Goal: Entertainment & Leisure: Consume media (video, audio)

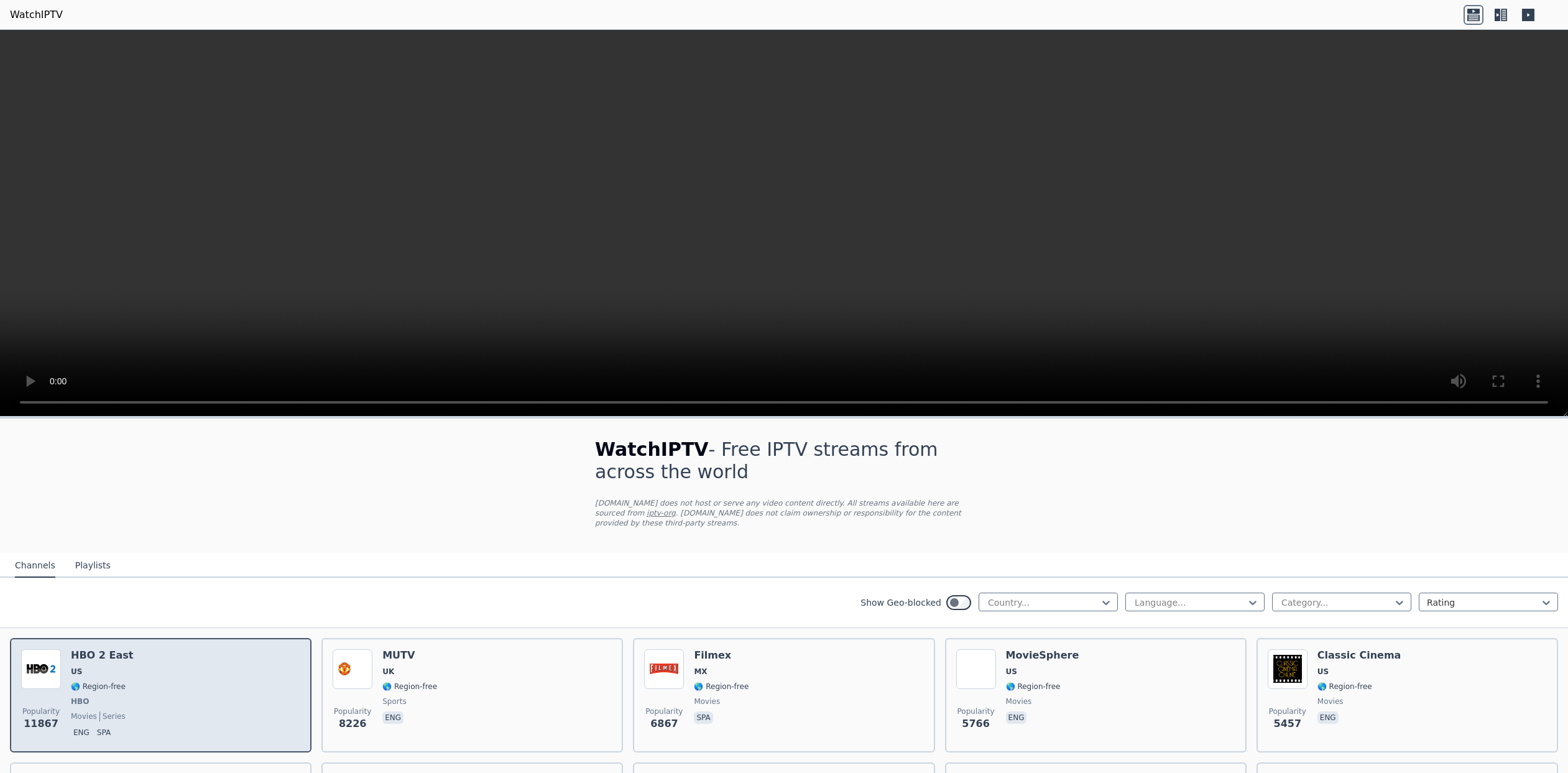
click at [156, 662] on div "Popularity 11867 HBO 2 East US 🌎 Region-free HBO movies series eng spa" at bounding box center [161, 695] width 279 height 92
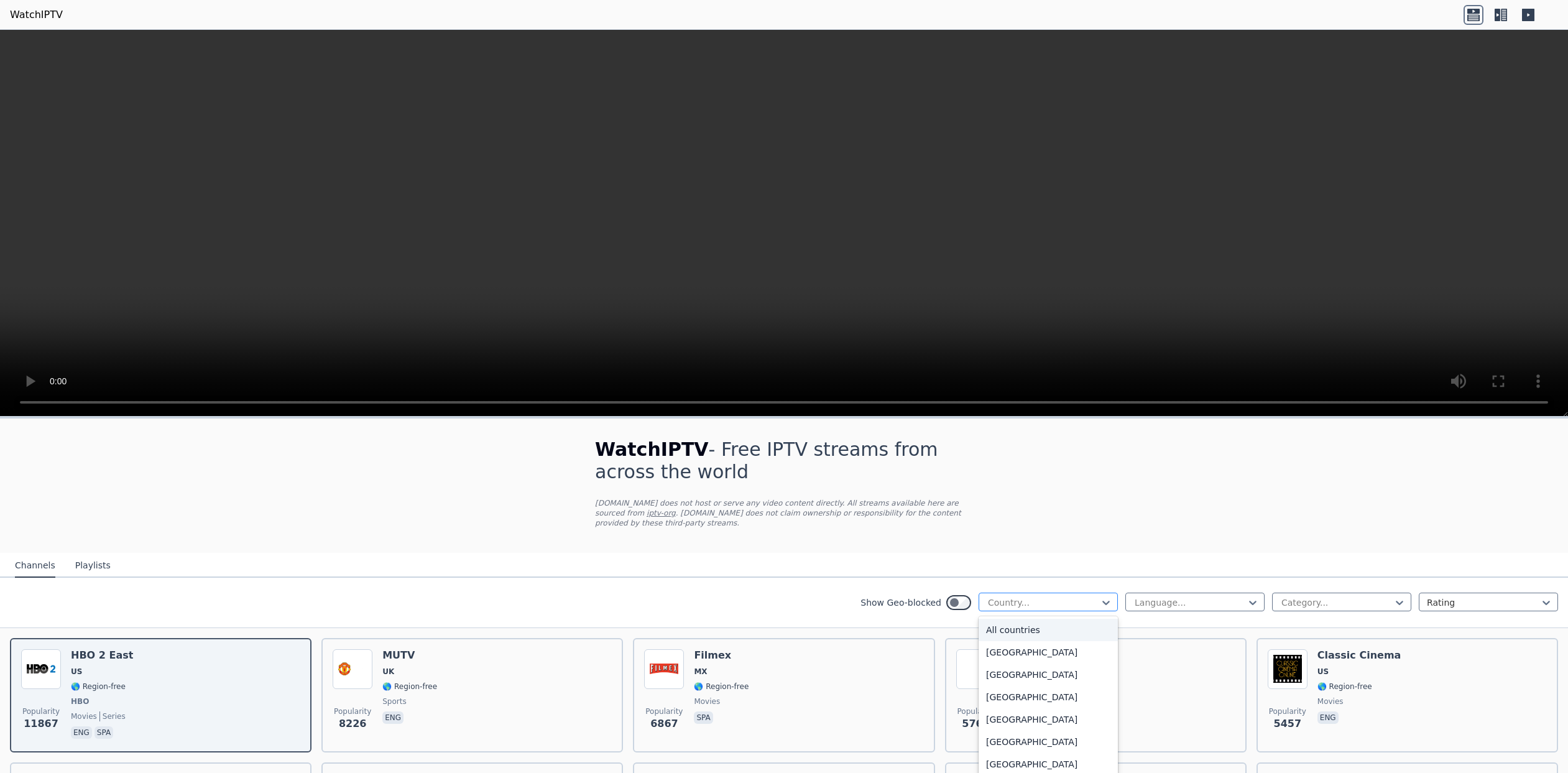
click at [1102, 594] on div at bounding box center [1106, 602] width 13 height 19
click at [1005, 693] on div "[GEOGRAPHIC_DATA]" at bounding box center [1048, 704] width 139 height 22
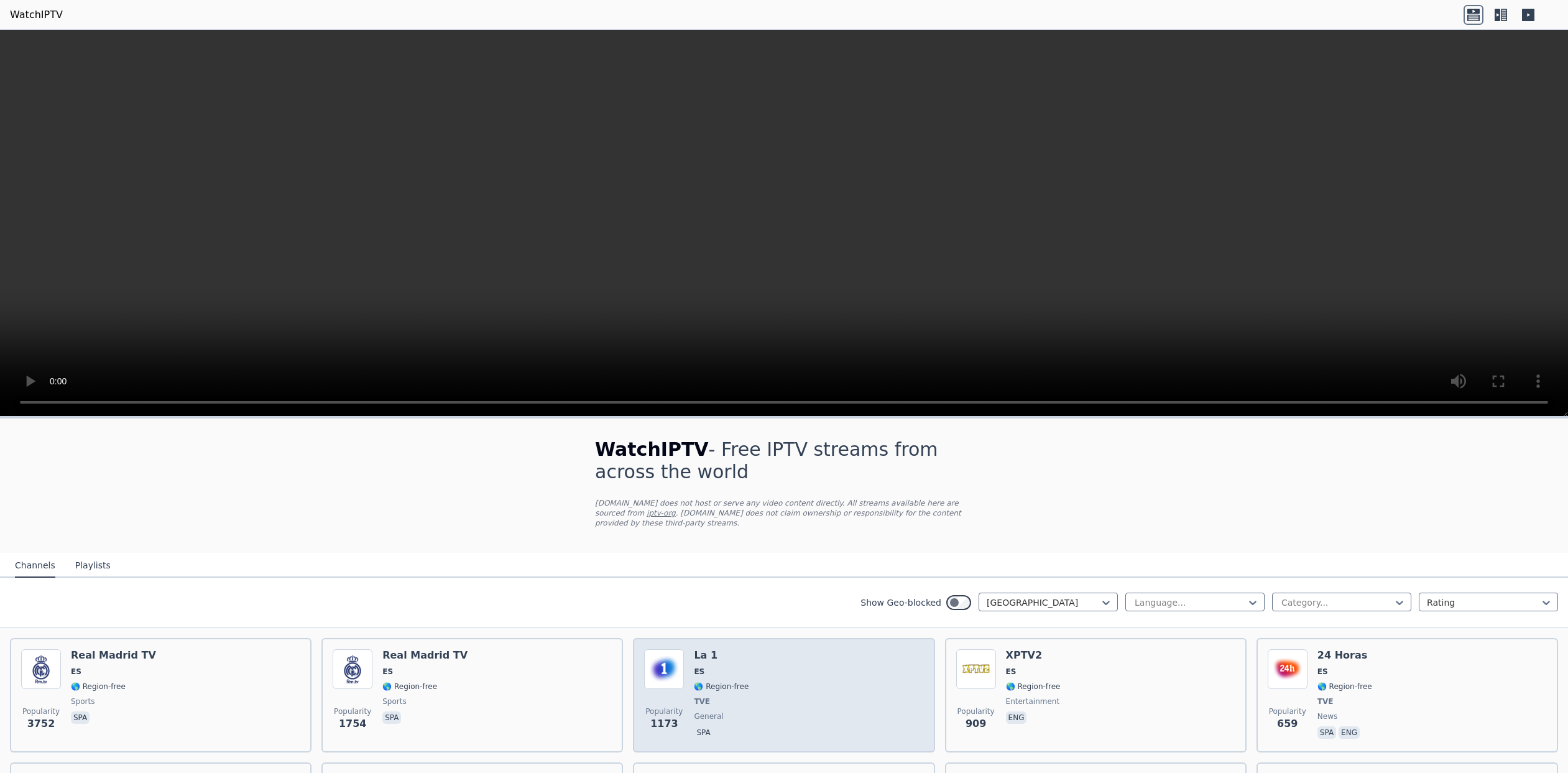
click at [751, 659] on div "Popularity 1173 La 1 ES 🌎 Region-free TVE general spa" at bounding box center [784, 695] width 279 height 92
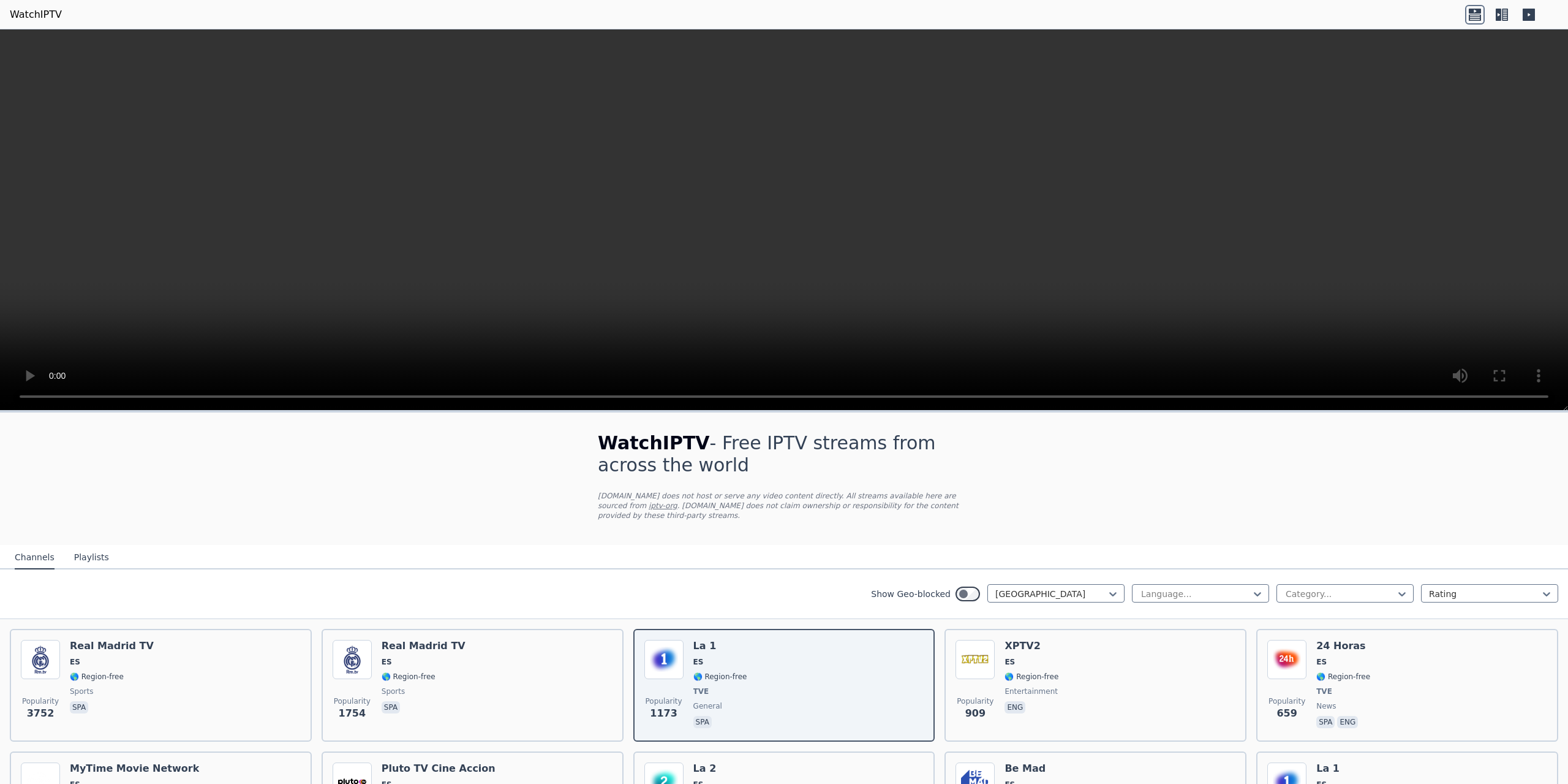
drag, startPoint x: 411, startPoint y: 496, endPoint x: 366, endPoint y: 485, distance: 46.3
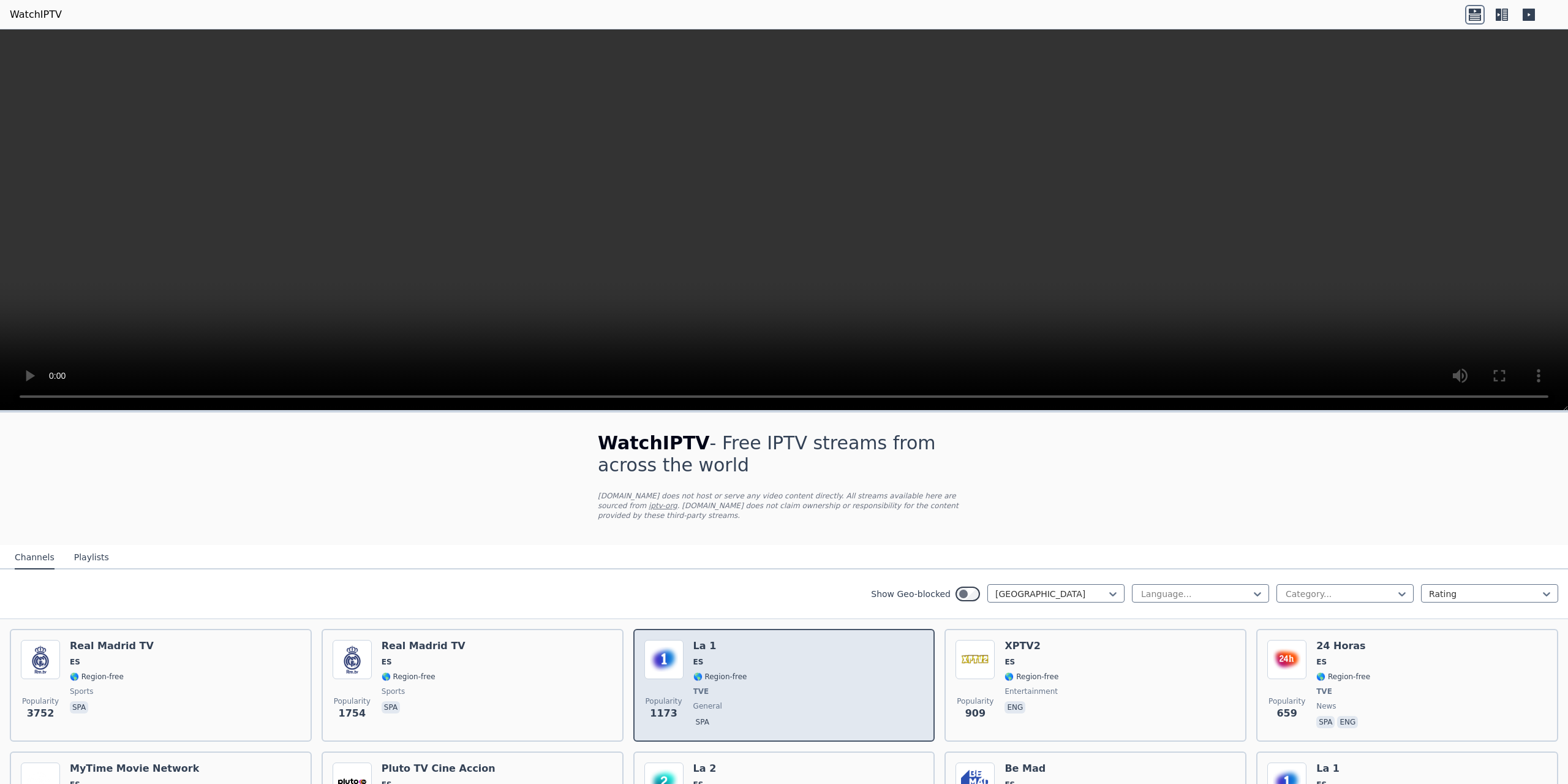
click at [811, 665] on div "Popularity 1173 La 1 ES 🌎 Region-free TVE general spa" at bounding box center [784, 685] width 280 height 90
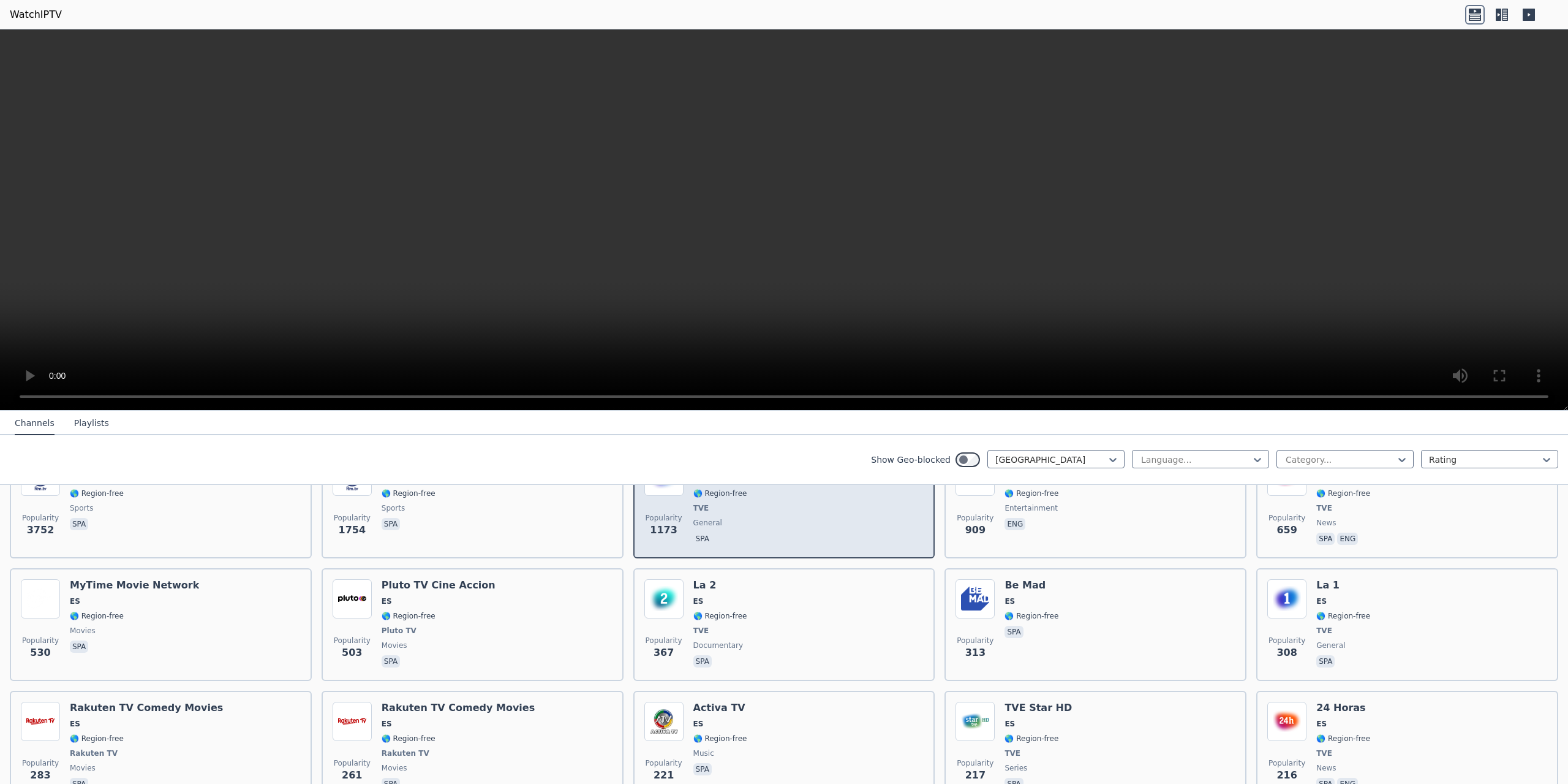
scroll to position [184, 0]
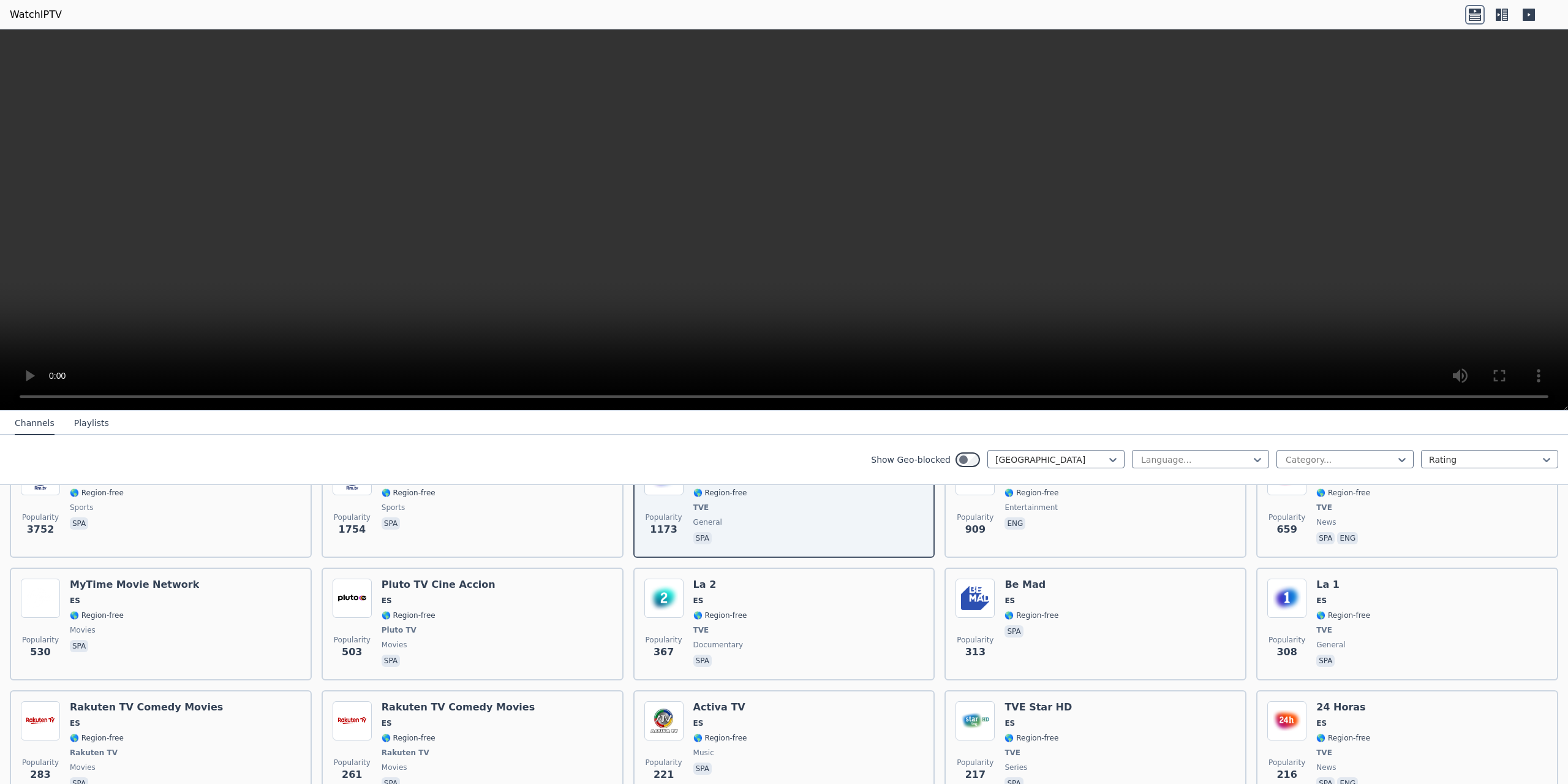
click at [37, 14] on link "WatchIPTV" at bounding box center [36, 14] width 52 height 14
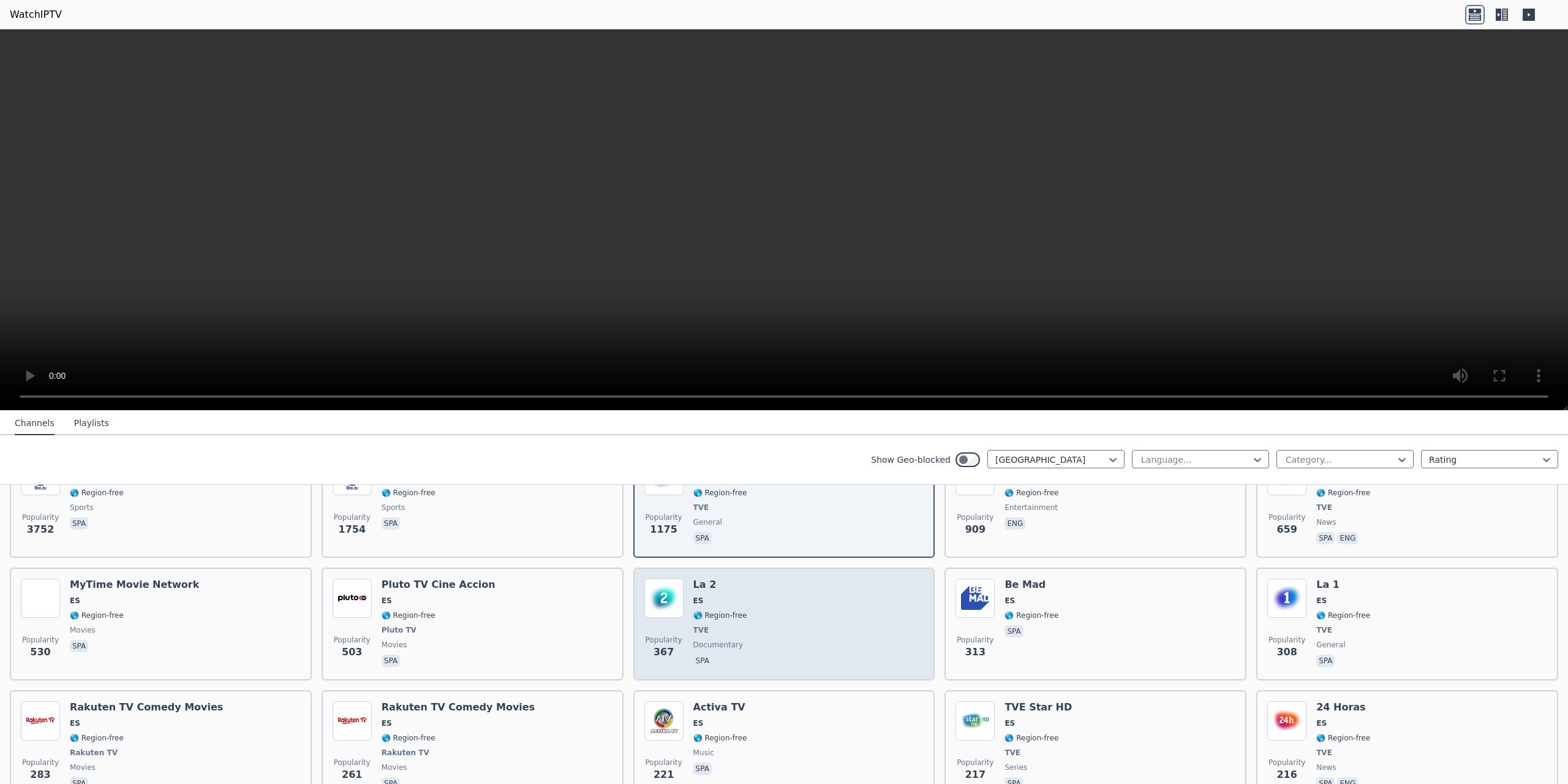
click at [660, 585] on img at bounding box center [663, 598] width 39 height 39
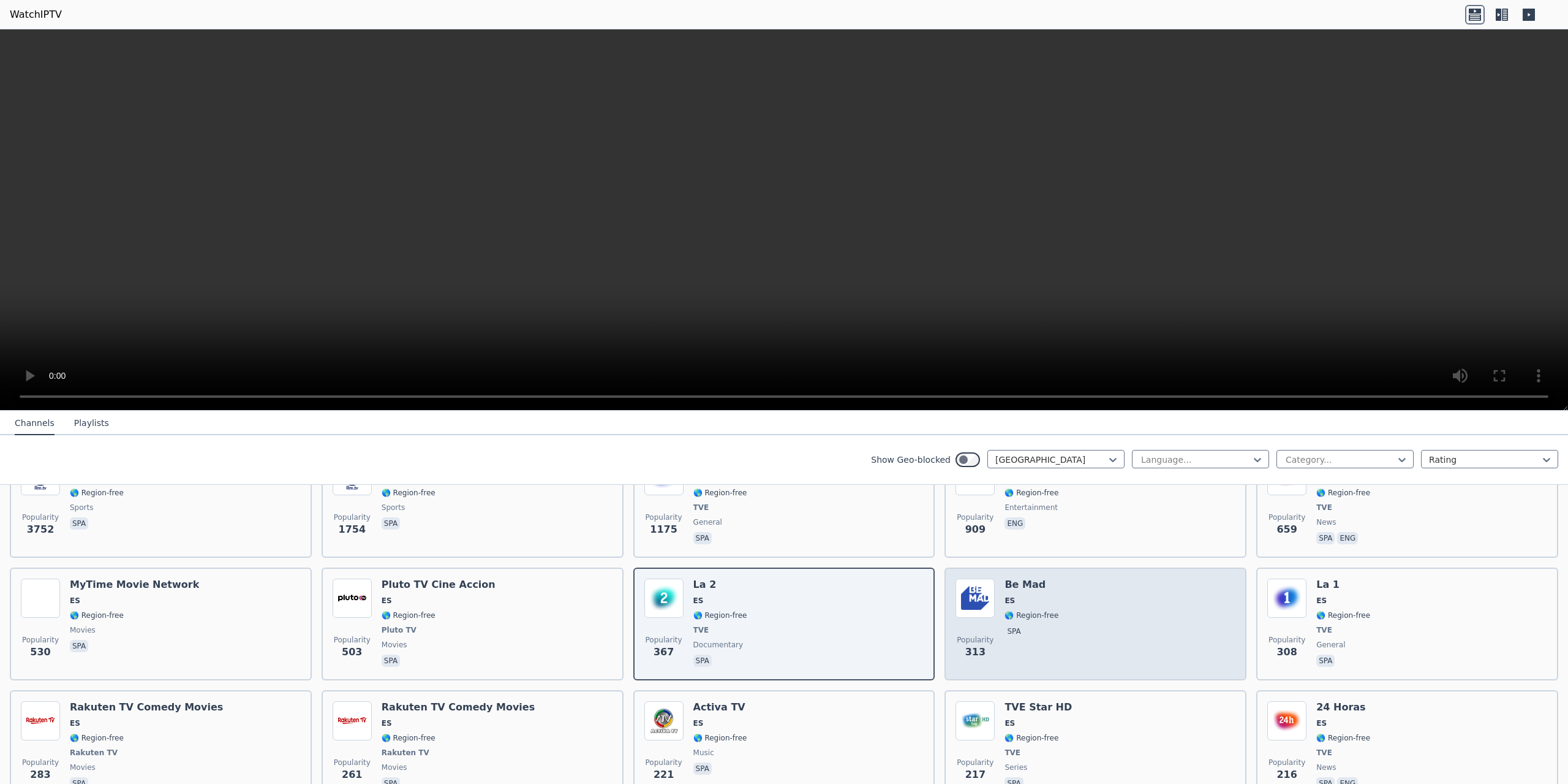
click at [1004, 596] on span "ES" at bounding box center [1009, 600] width 11 height 10
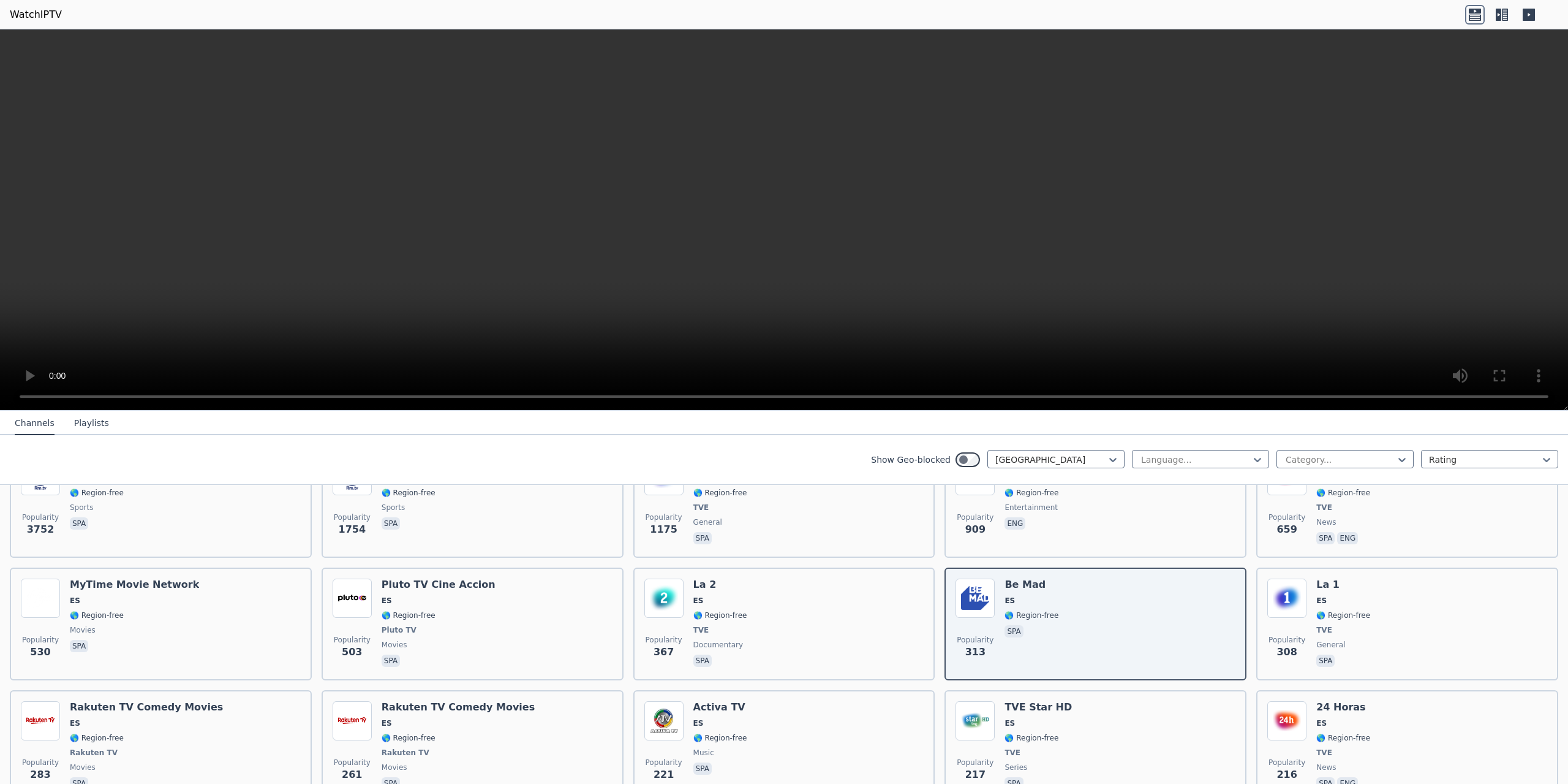
click at [1504, 21] on icon at bounding box center [1502, 14] width 19 height 19
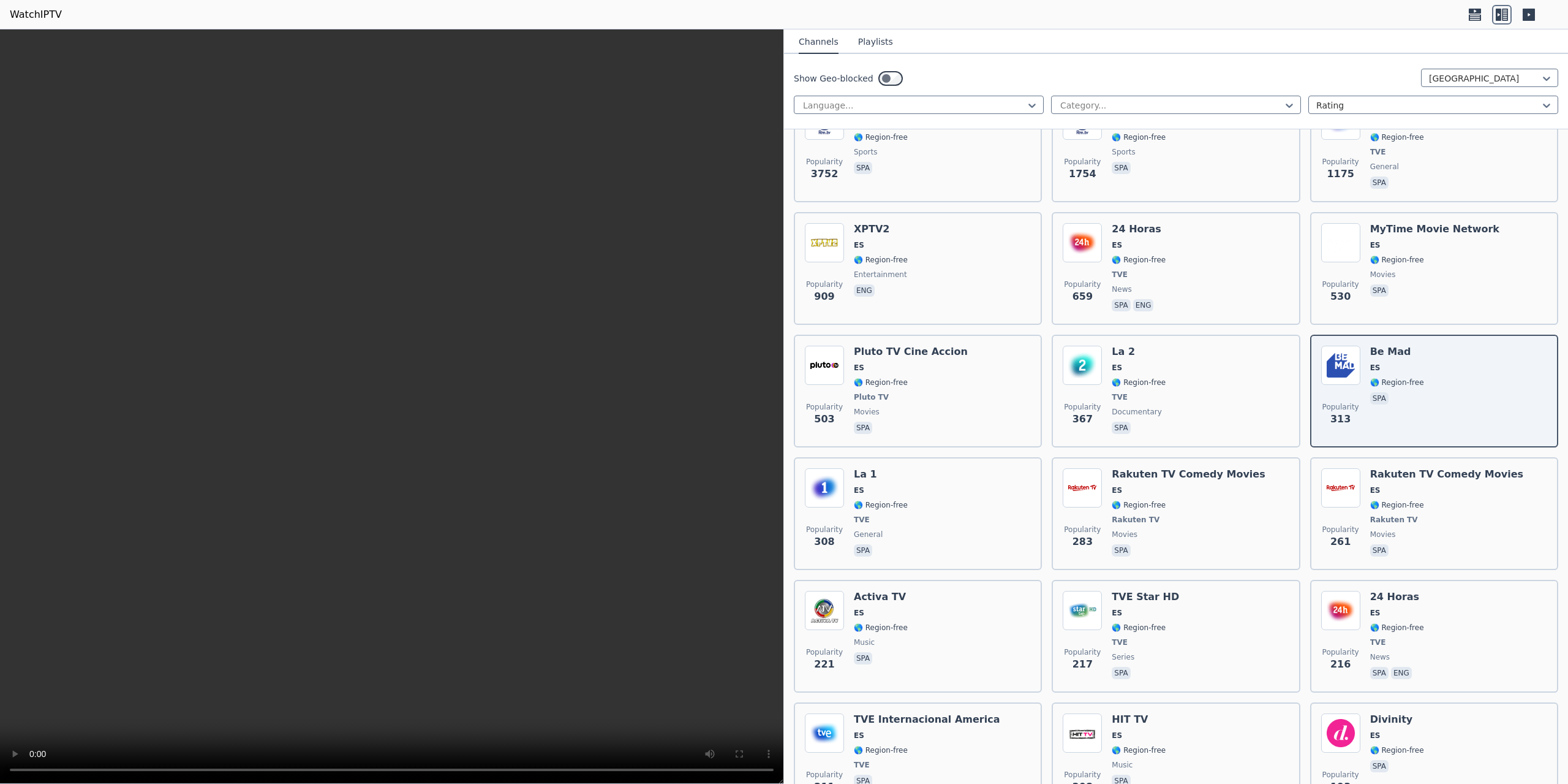
drag, startPoint x: 884, startPoint y: 57, endPoint x: 894, endPoint y: 63, distance: 11.7
click at [894, 63] on div "Channels Playlists Show Geo-blocked [GEOGRAPHIC_DATA] Language... Category... R…" at bounding box center [1176, 80] width 784 height 100
click at [858, 43] on button "Playlists" at bounding box center [876, 42] width 35 height 23
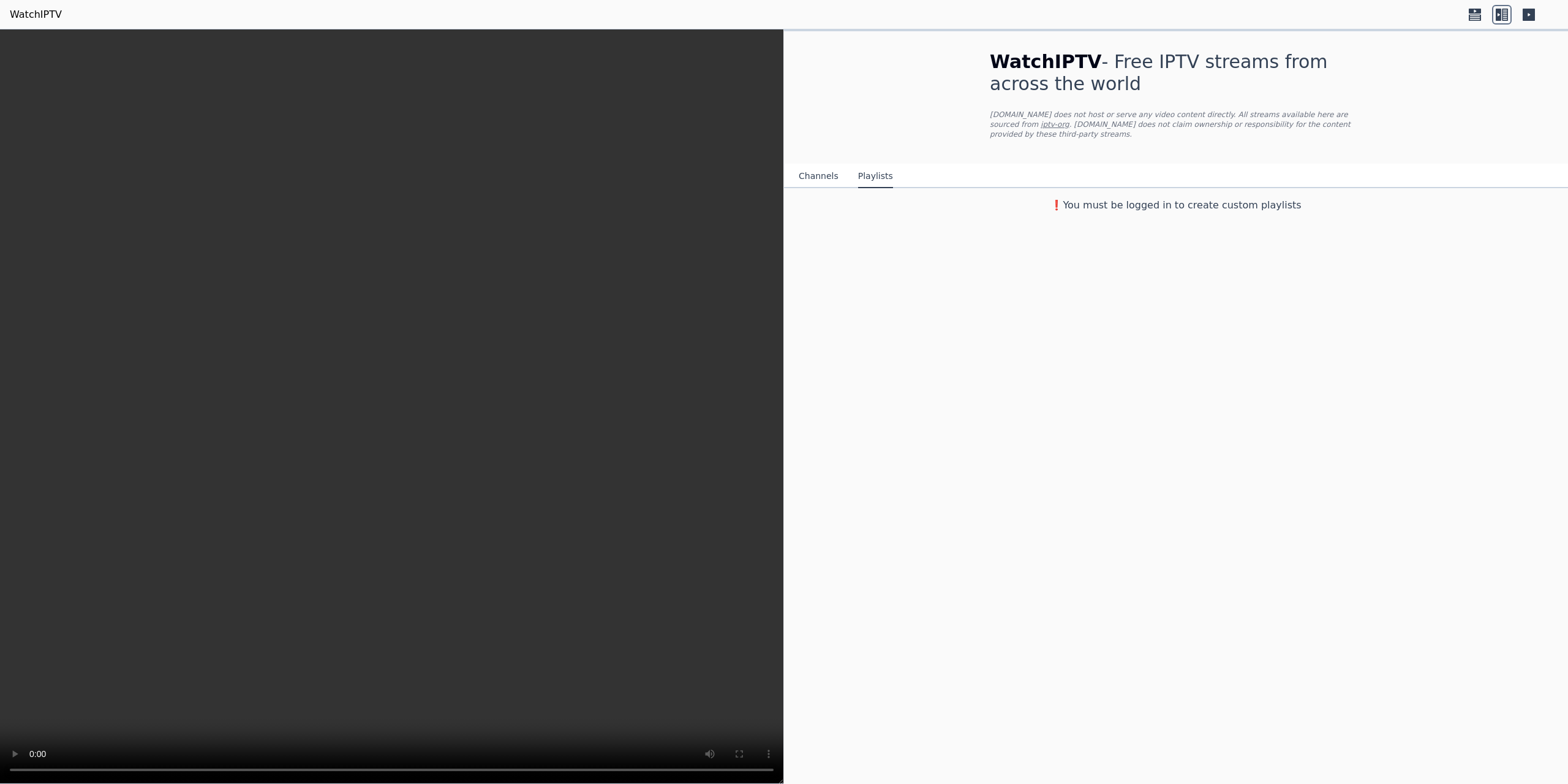
click at [823, 170] on button "Channels" at bounding box center [818, 177] width 39 height 23
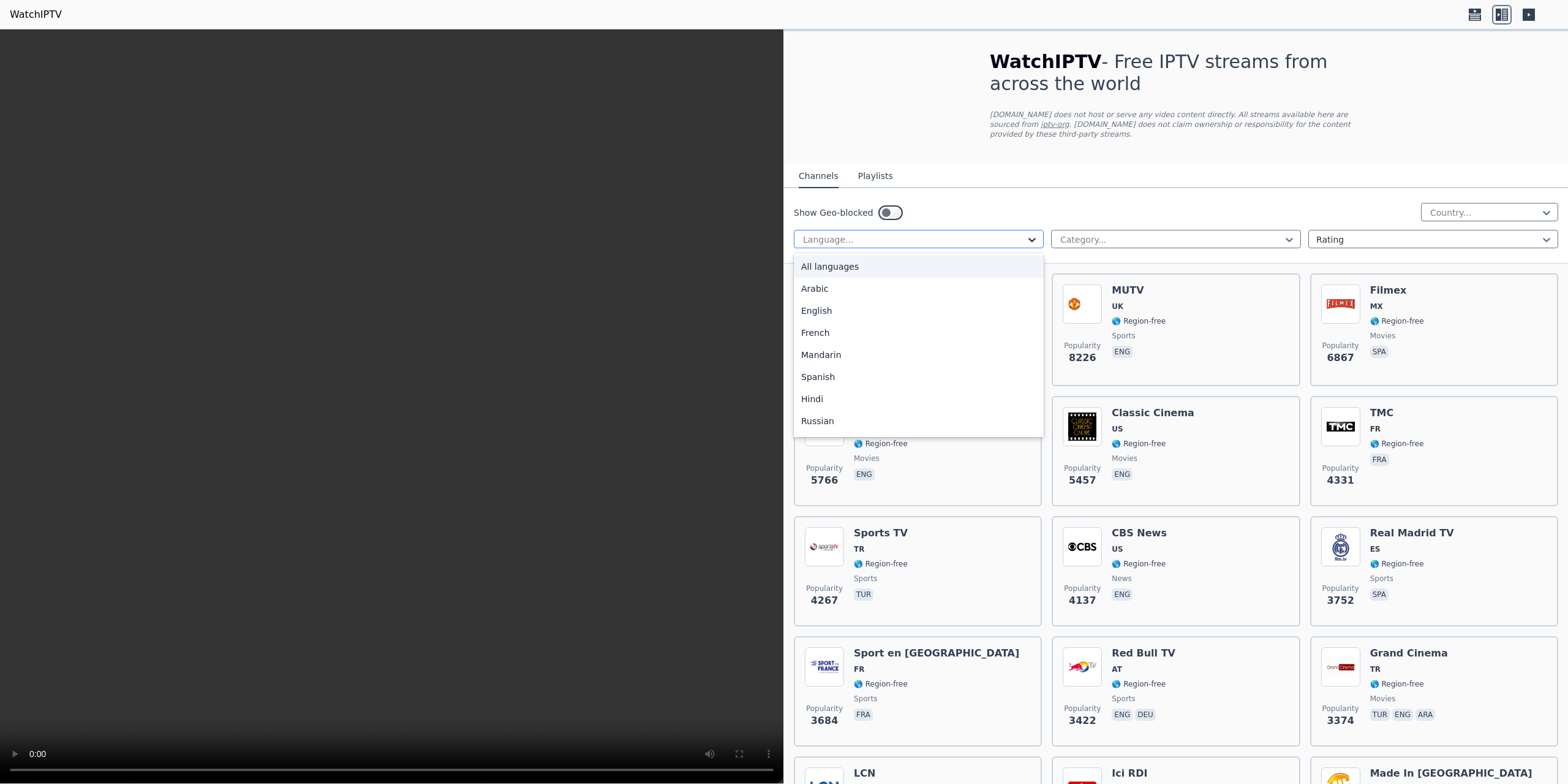
click at [1026, 233] on icon at bounding box center [1032, 239] width 12 height 12
click at [935, 368] on div "Spanish" at bounding box center [919, 377] width 250 height 22
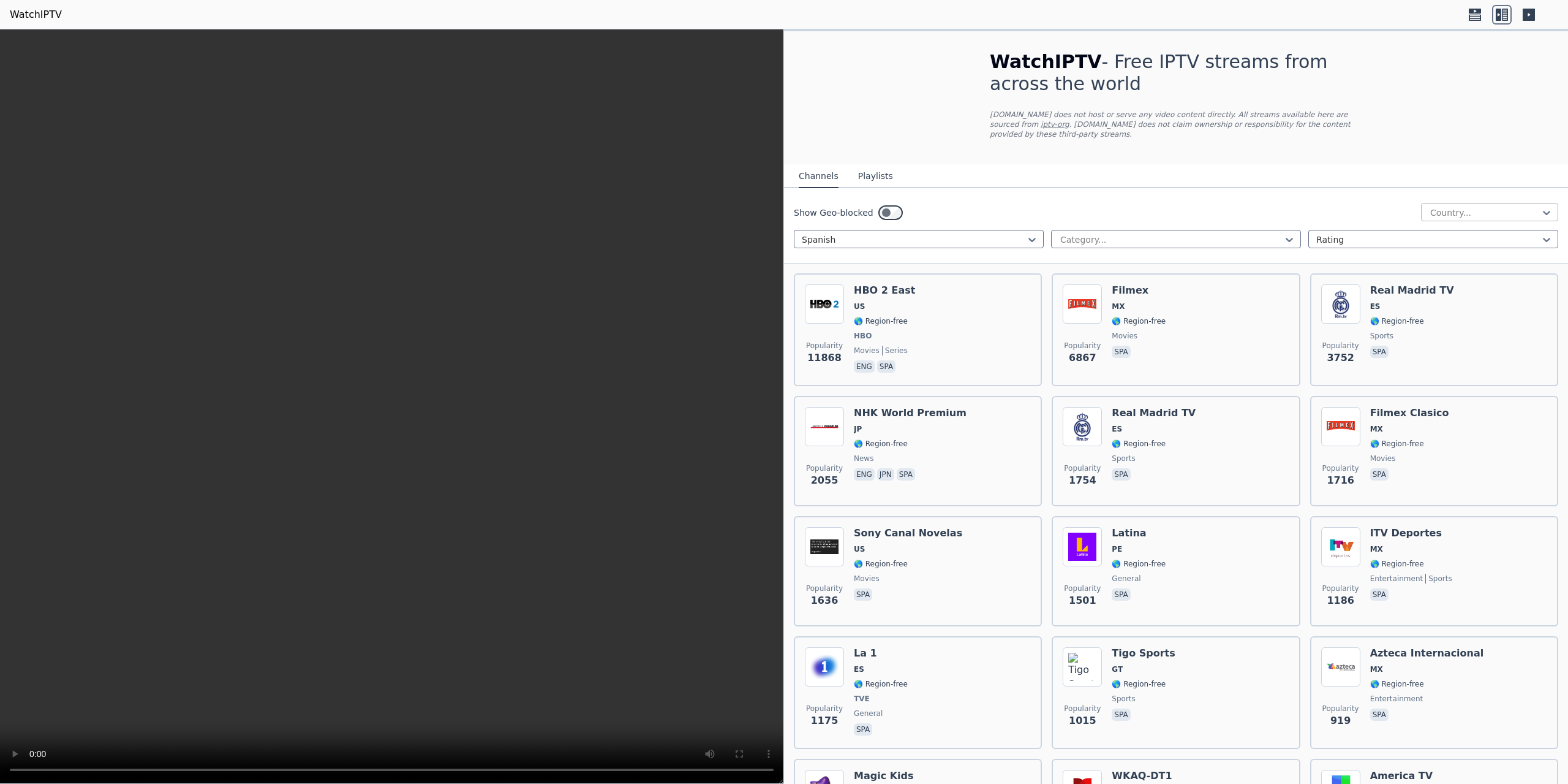
click at [1441, 207] on div at bounding box center [1484, 212] width 111 height 12
click at [1478, 282] on div "[GEOGRAPHIC_DATA]" at bounding box center [1489, 291] width 137 height 22
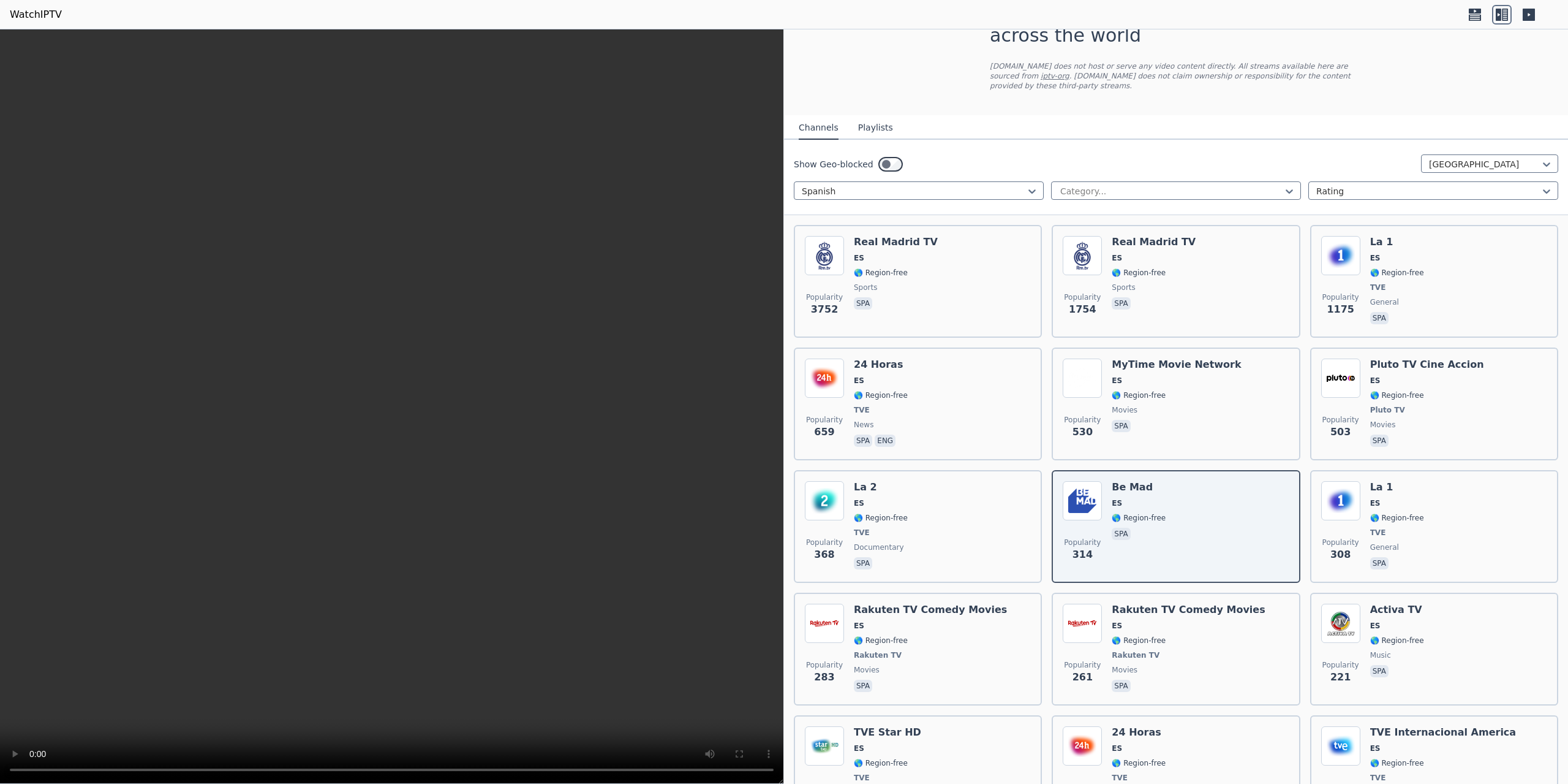
scroll to position [61, 0]
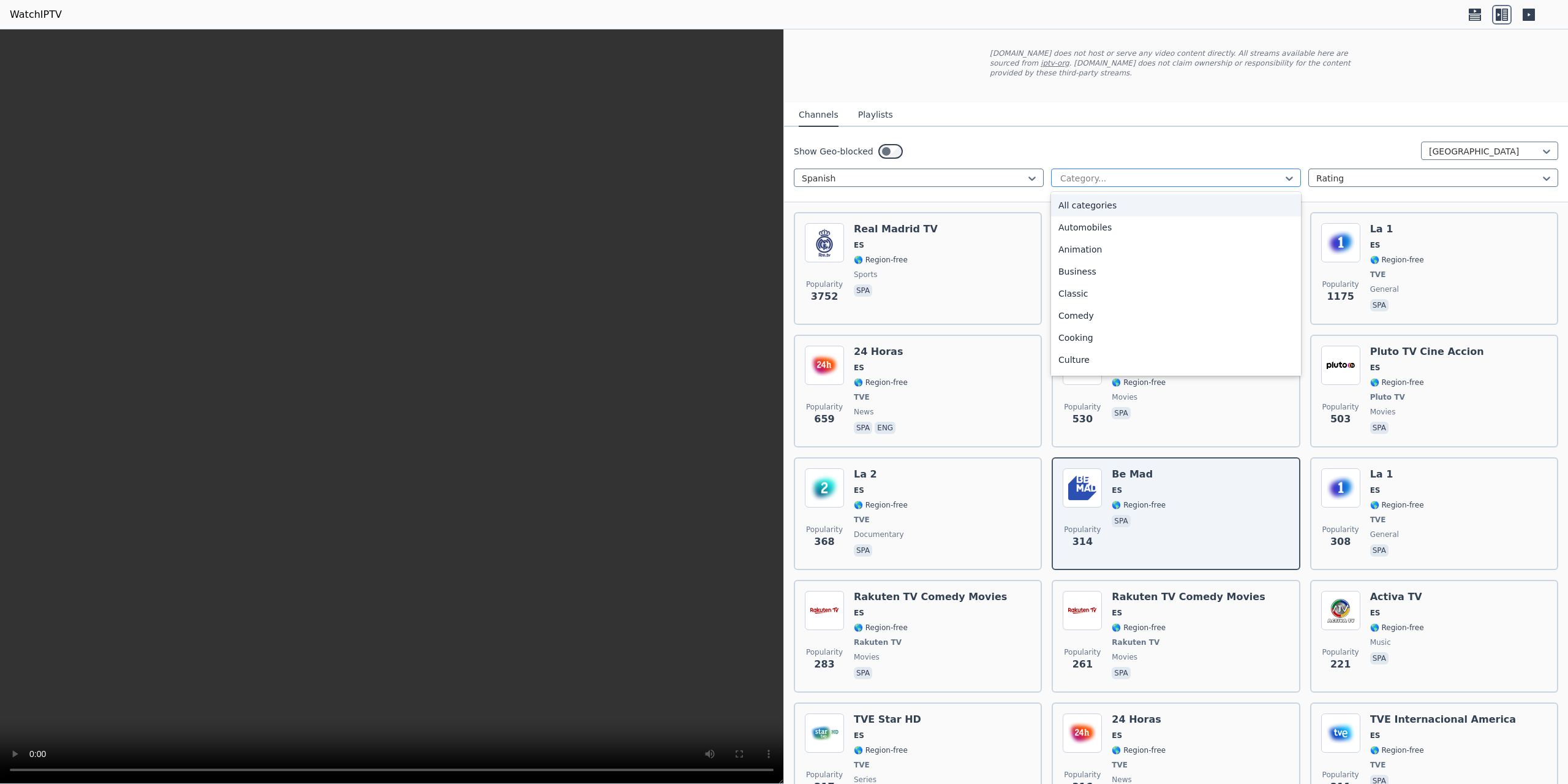
click at [1262, 172] on div at bounding box center [1171, 178] width 225 height 12
click at [1208, 312] on div "Sports" at bounding box center [1176, 318] width 250 height 22
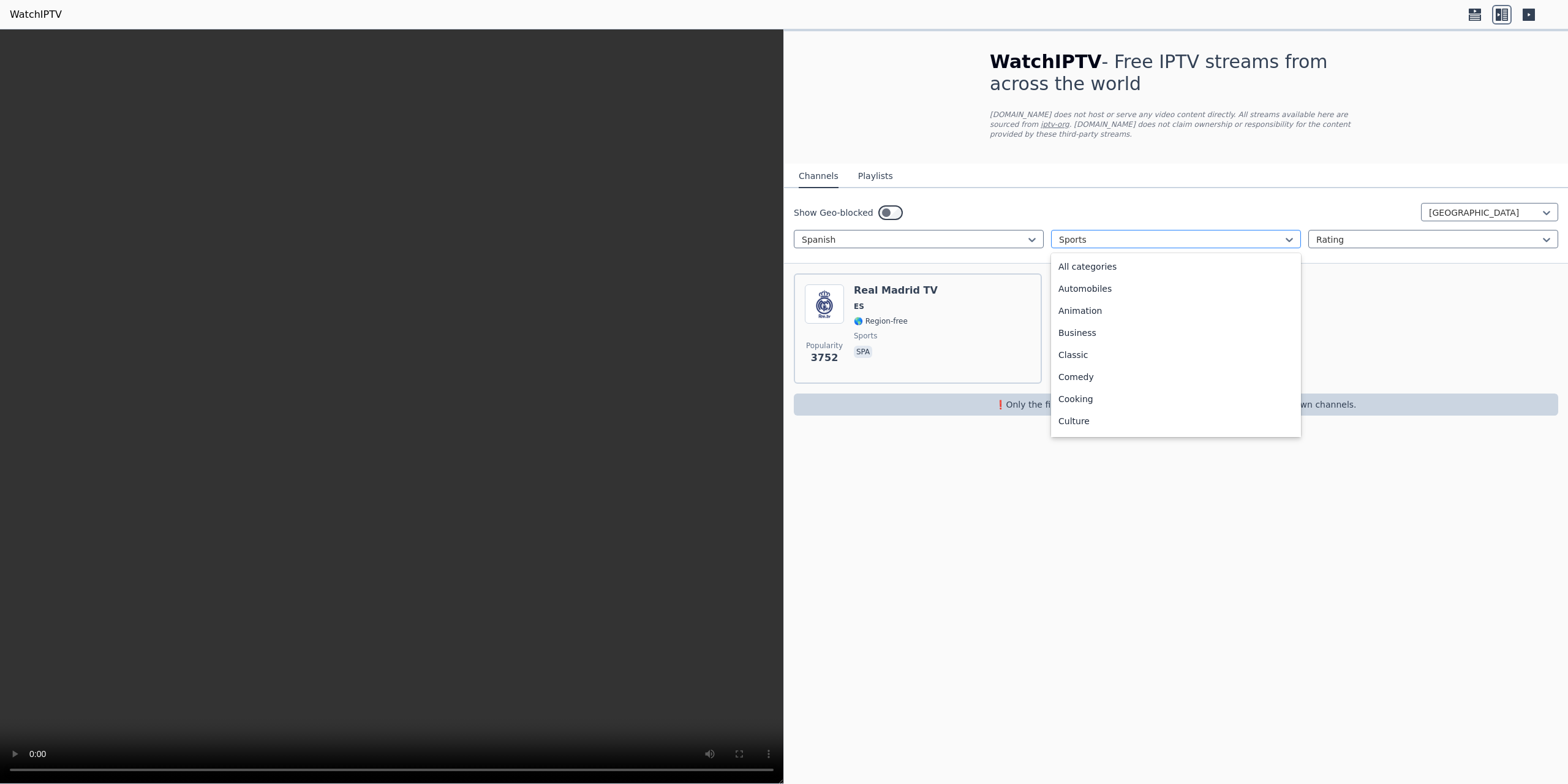
click at [1082, 233] on div at bounding box center [1171, 239] width 225 height 12
click at [1156, 258] on div "All categories" at bounding box center [1176, 266] width 250 height 22
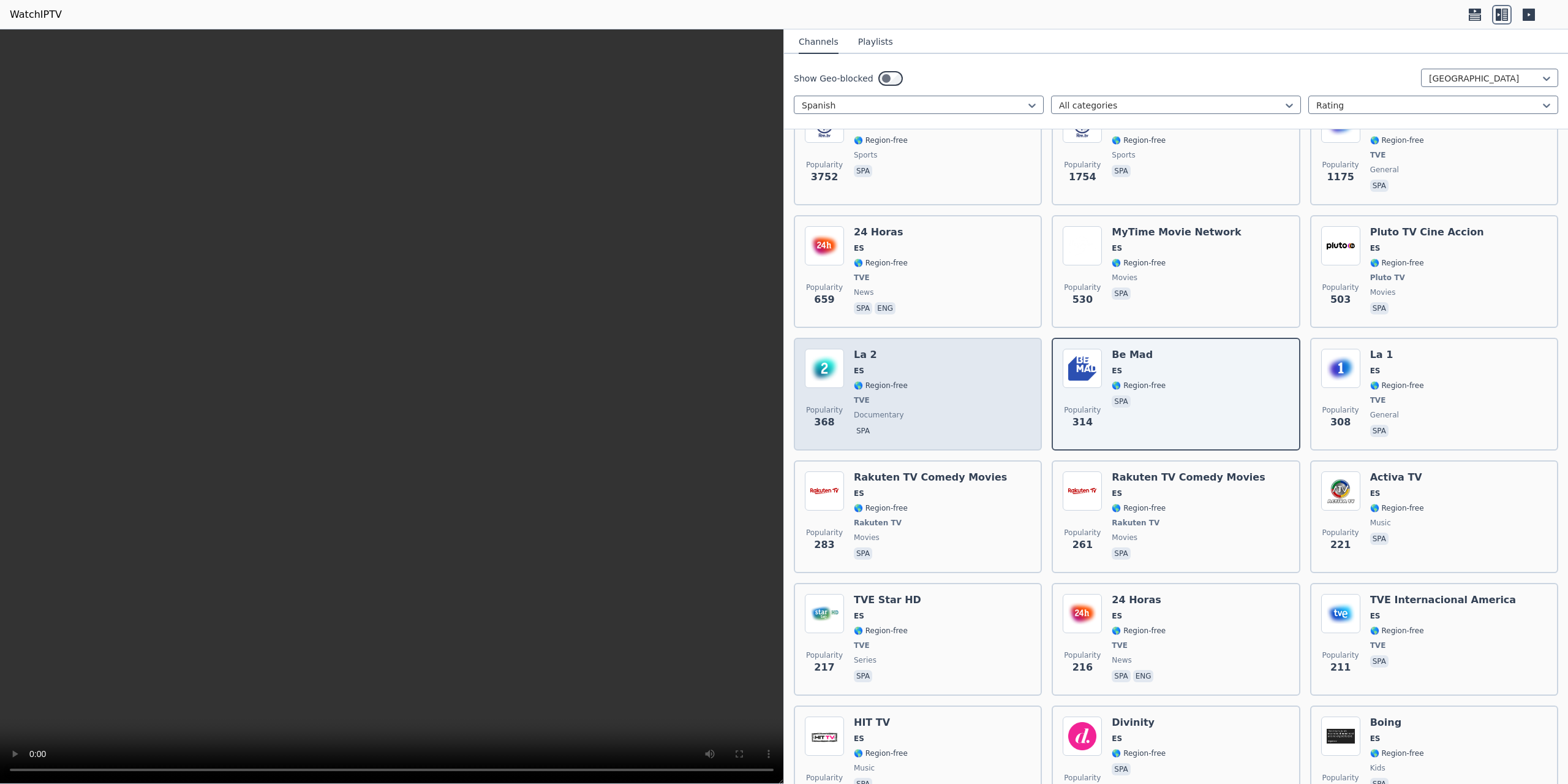
scroll to position [184, 0]
click at [981, 380] on div "Popularity 368 La 2 ES 🌎 Region-free TVE documentary spa" at bounding box center [917, 391] width 226 height 90
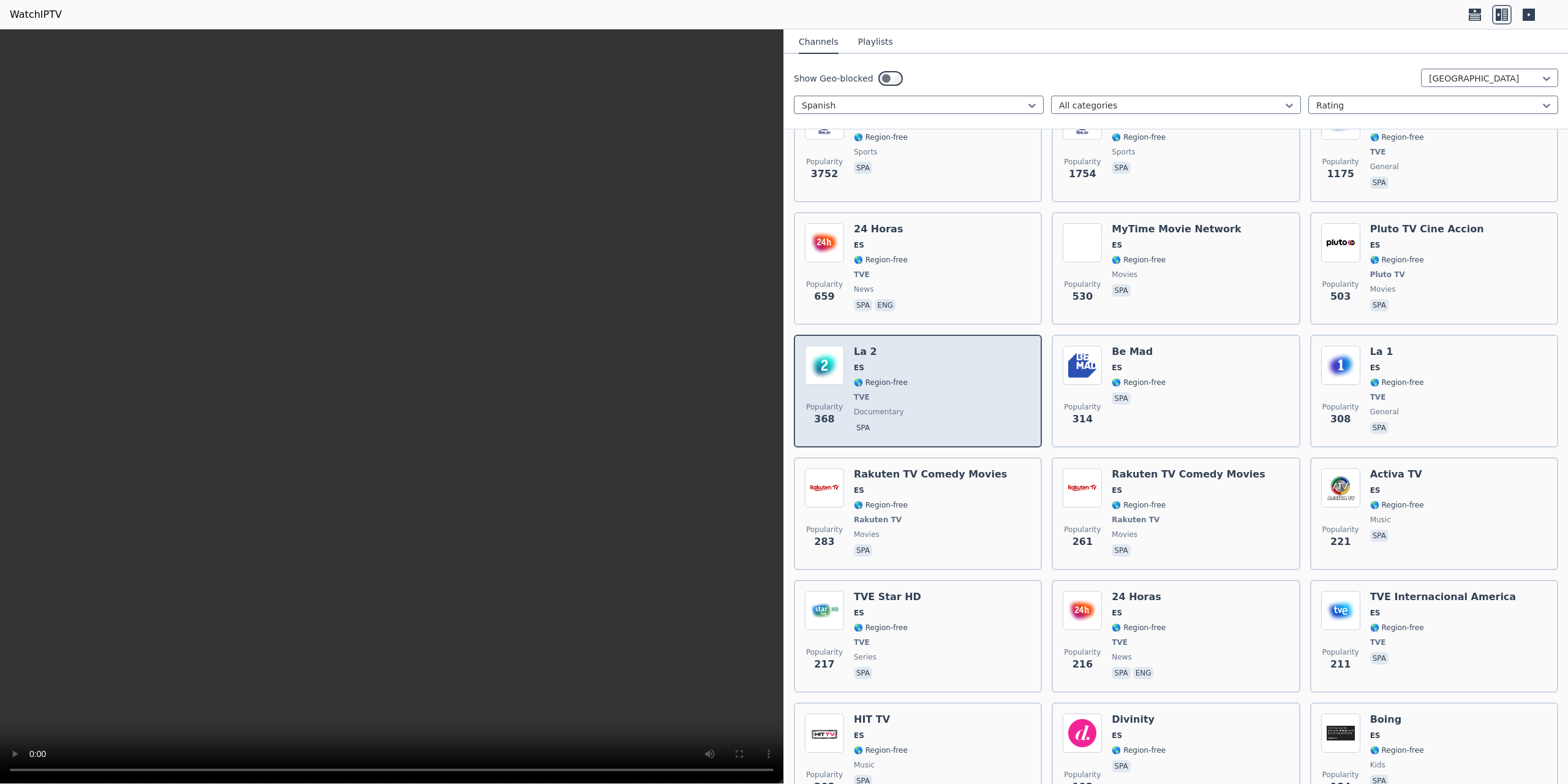
click at [921, 377] on div "Popularity 368 La 2 ES 🌎 Region-free TVE documentary spa" at bounding box center [917, 391] width 226 height 90
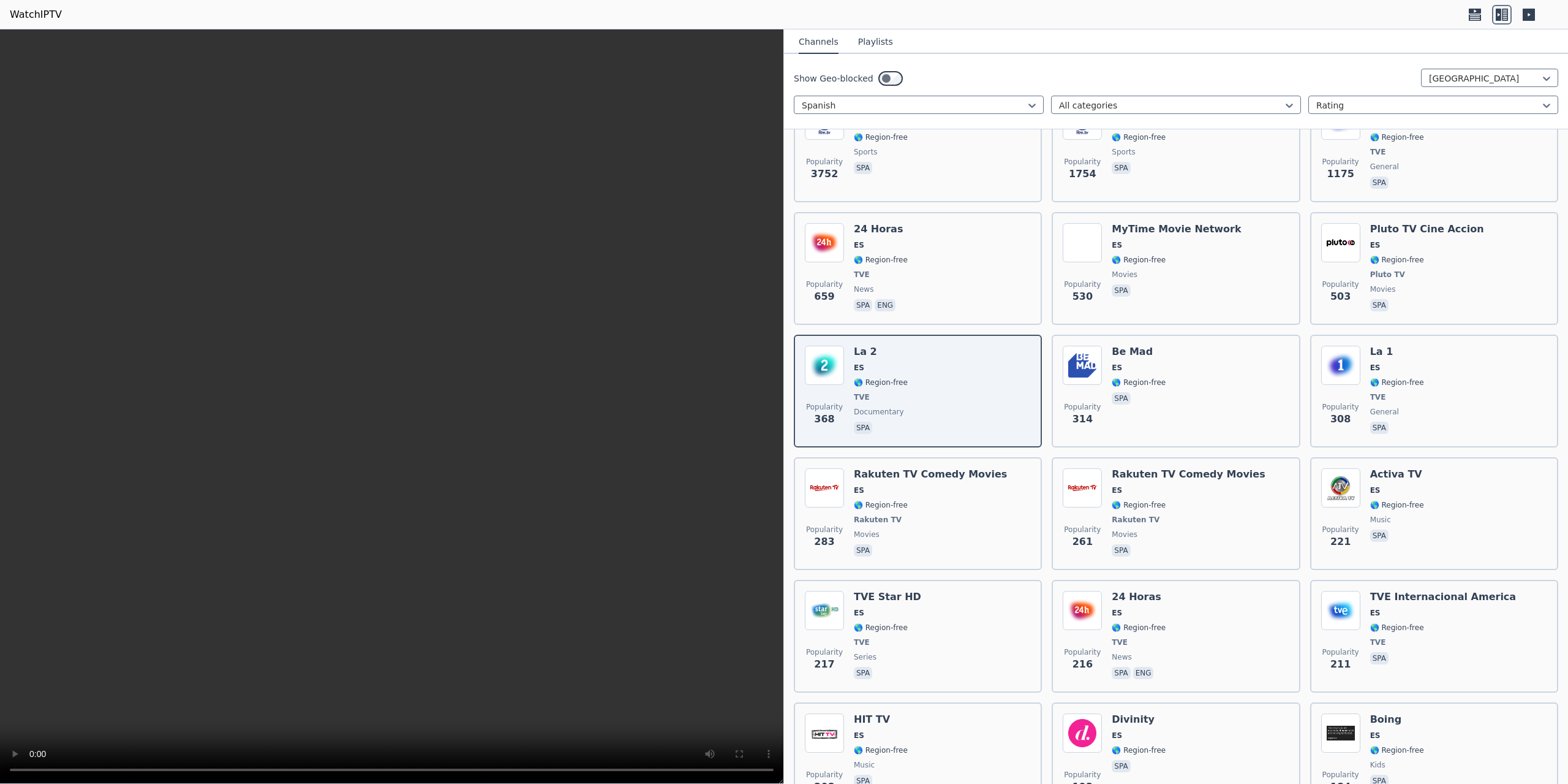
click at [1475, 18] on icon at bounding box center [1475, 17] width 12 height 6
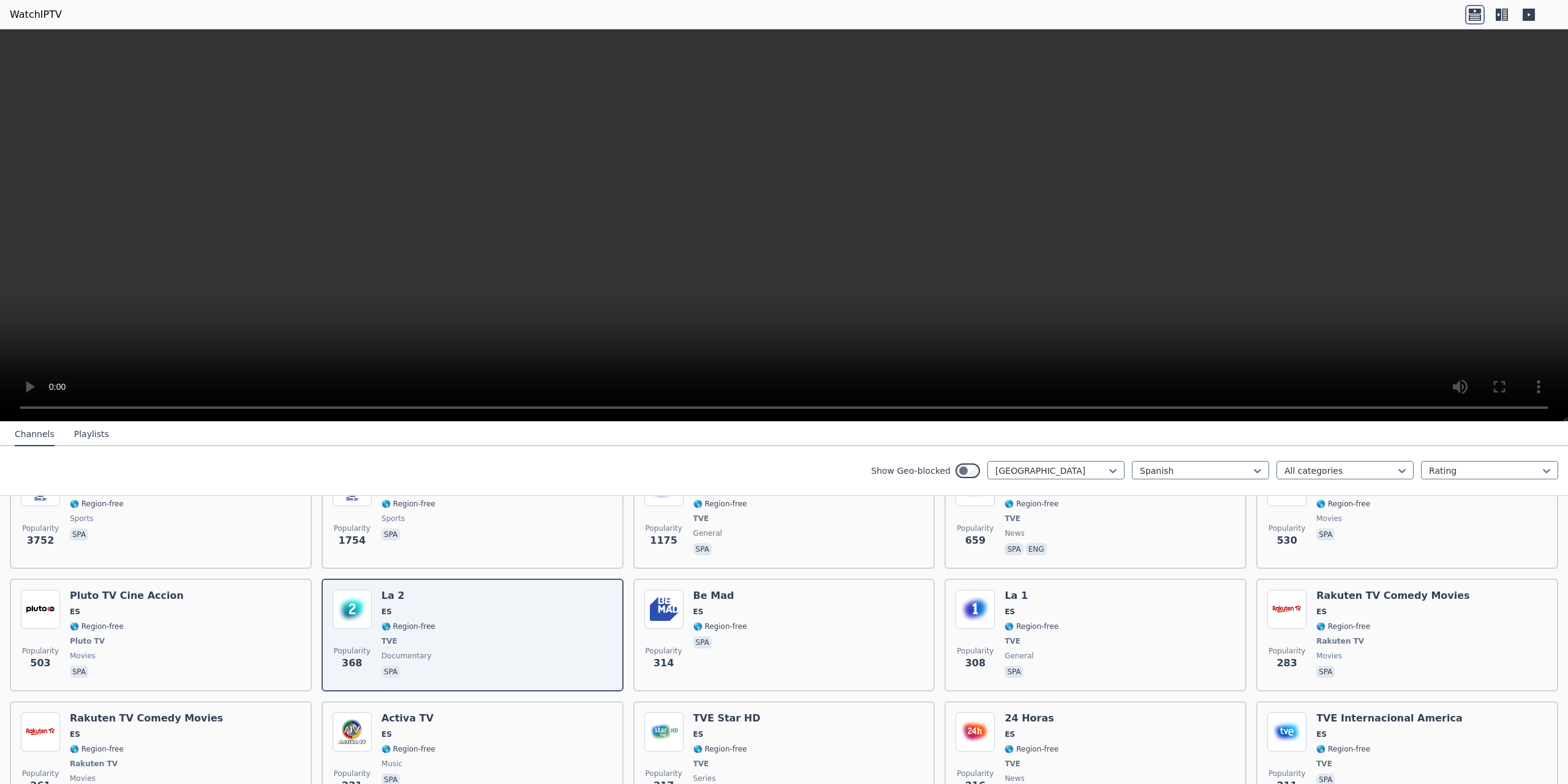
click at [1504, 15] on icon at bounding box center [1502, 14] width 19 height 19
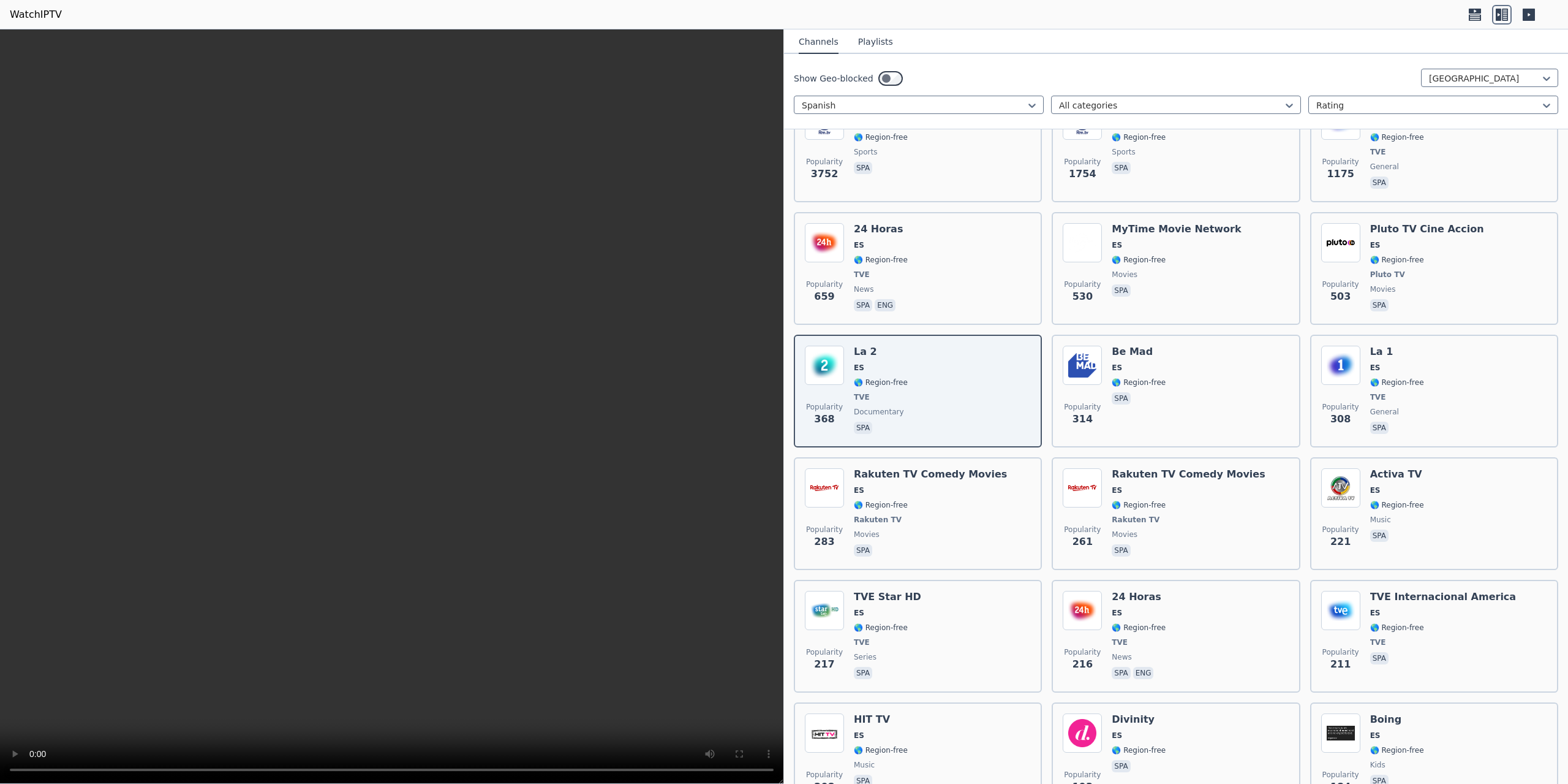
click at [1526, 17] on icon at bounding box center [1529, 14] width 12 height 12
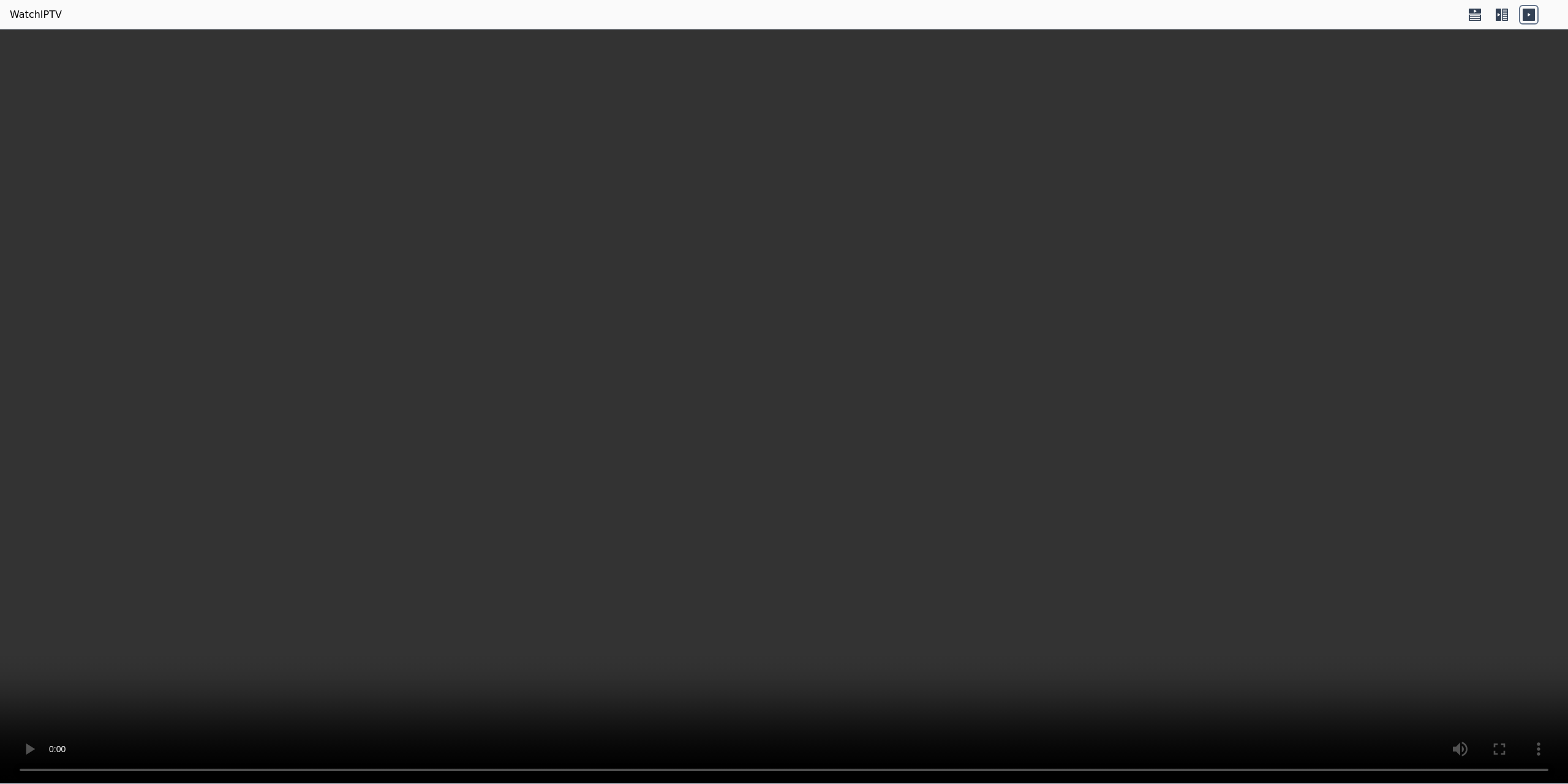
click at [1498, 16] on icon at bounding box center [1499, 14] width 6 height 12
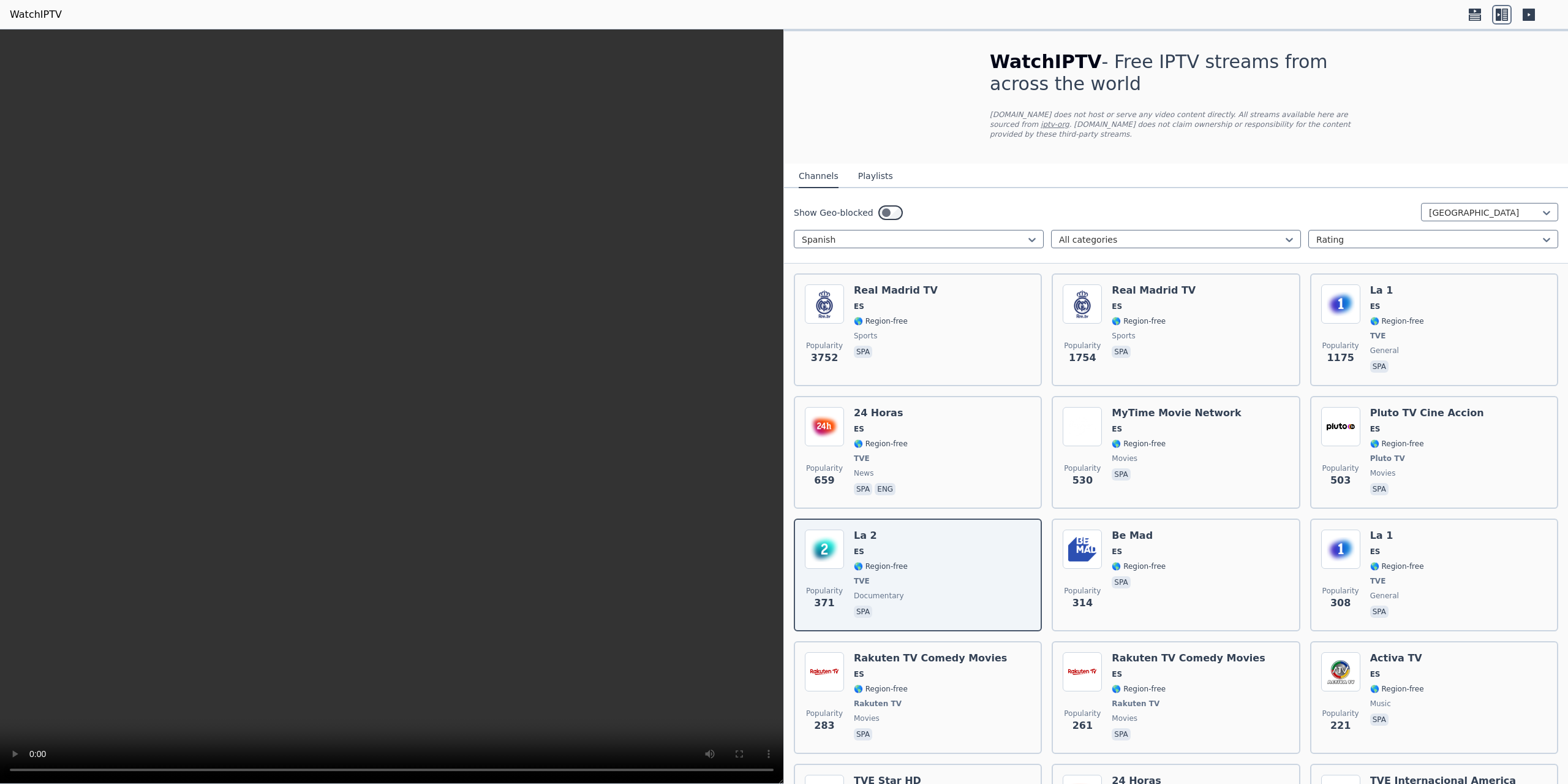
click at [1471, 16] on icon at bounding box center [1475, 14] width 19 height 19
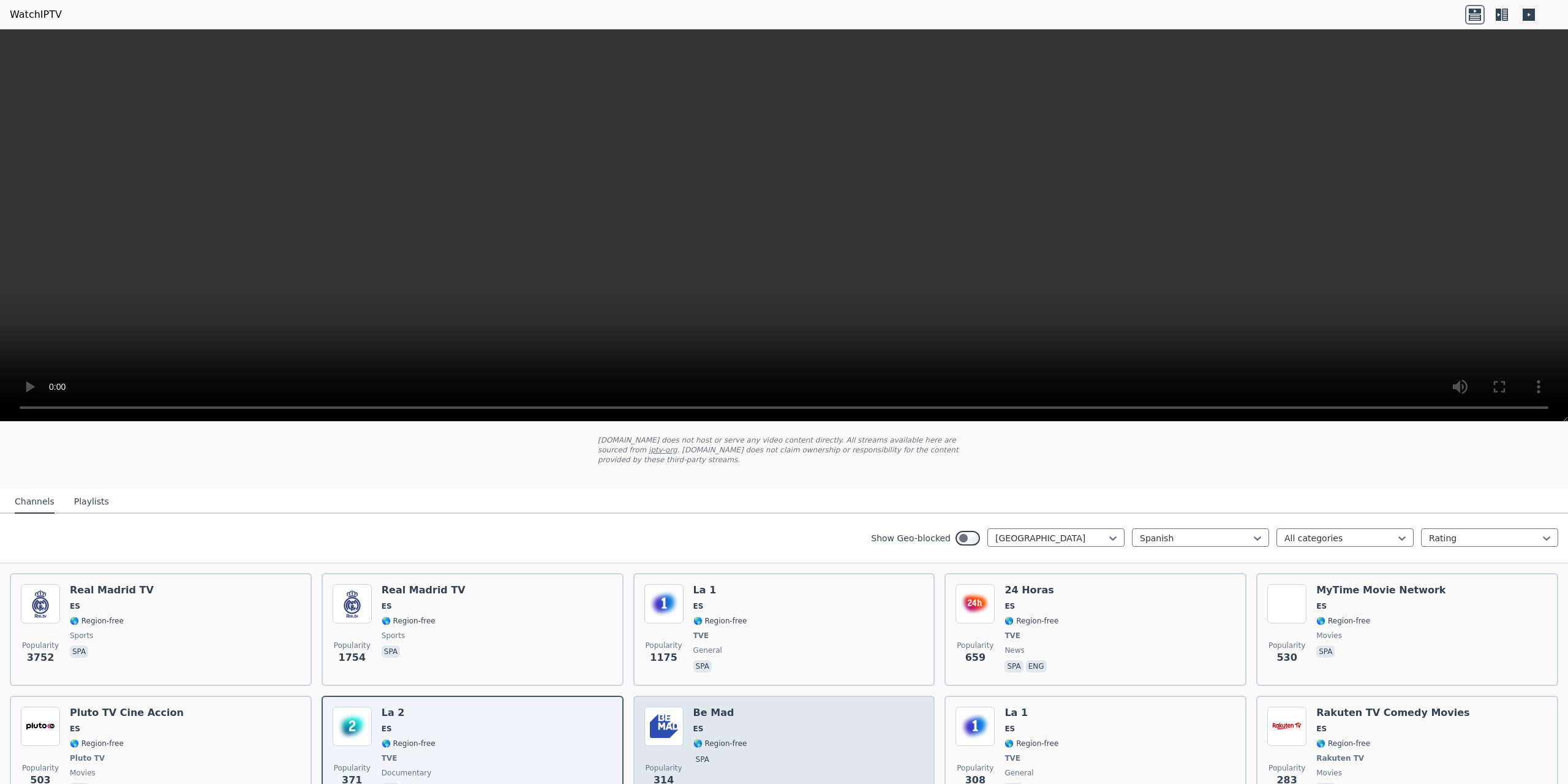
scroll to position [61, 0]
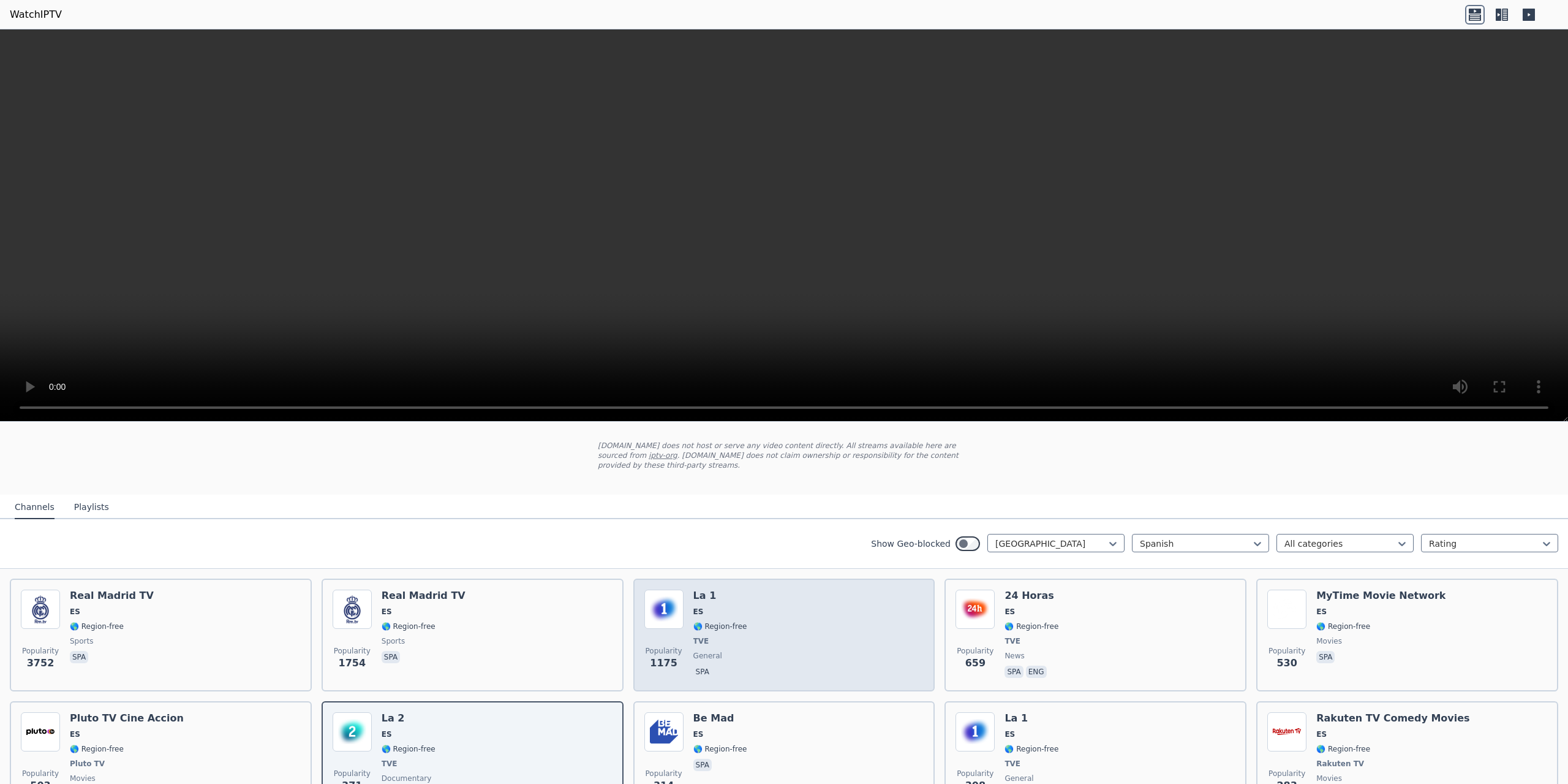
click at [714, 636] on span "TVE" at bounding box center [720, 641] width 54 height 10
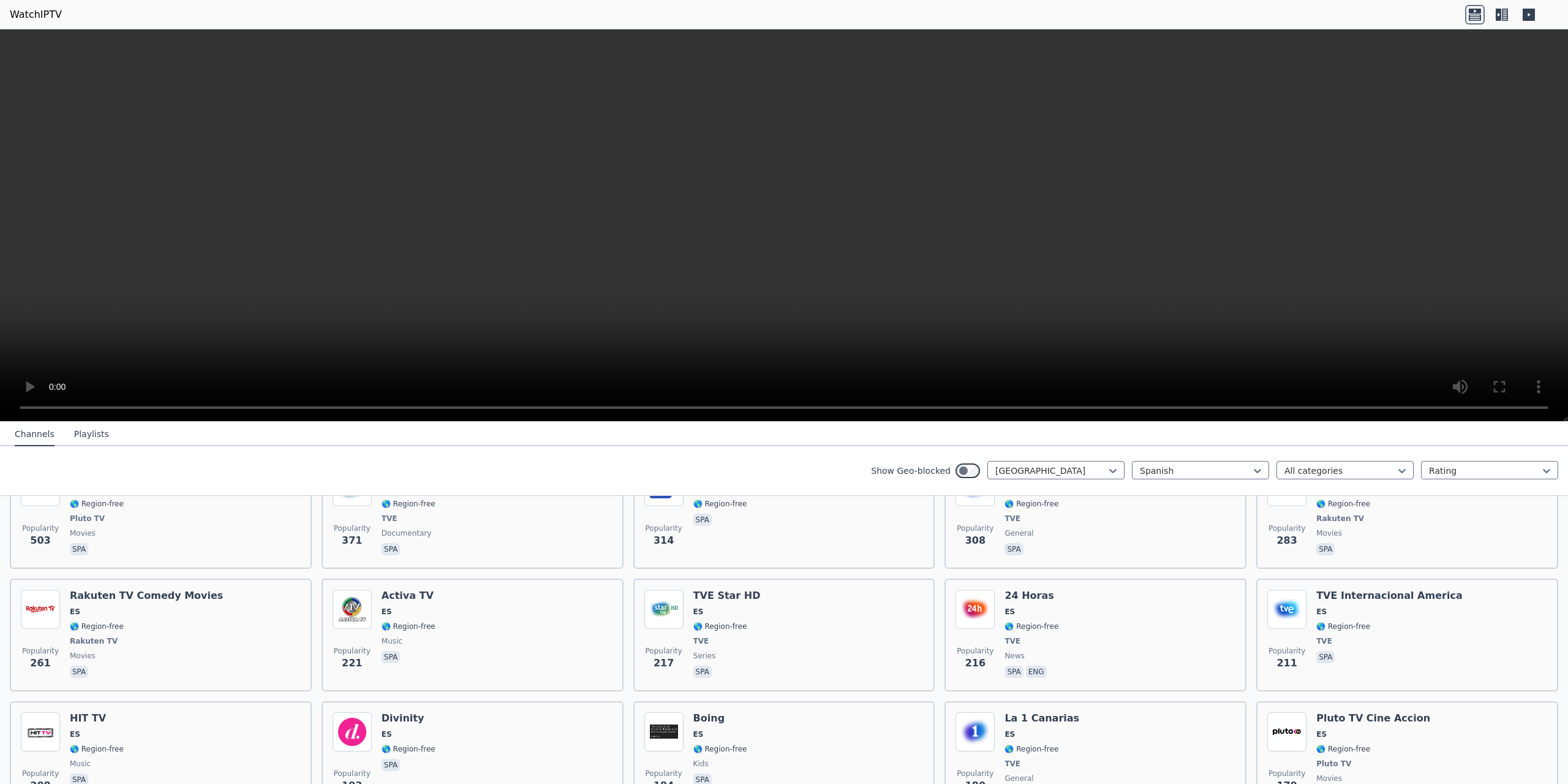
scroll to position [0, 0]
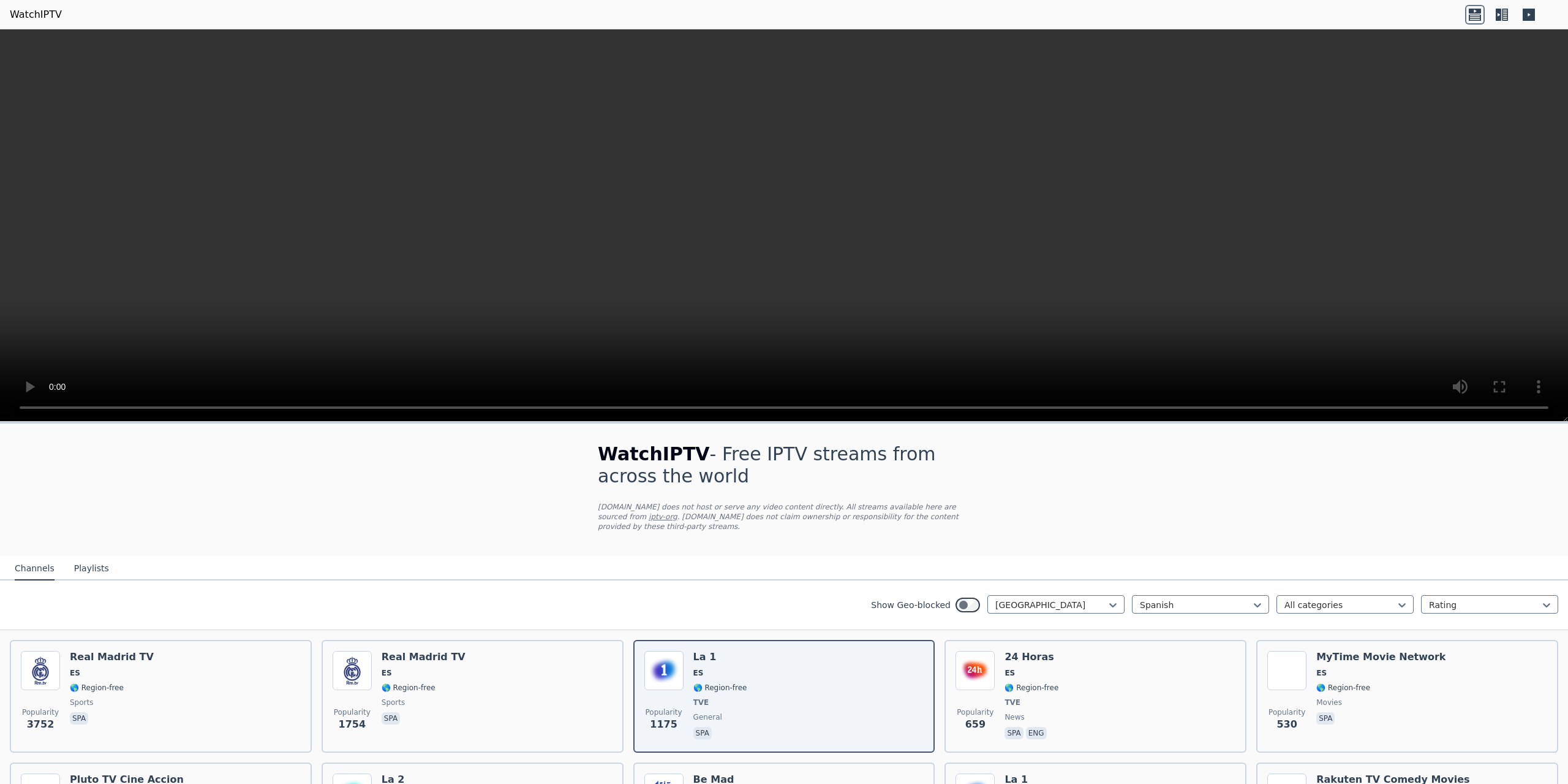
click at [47, 10] on link "WatchIPTV" at bounding box center [36, 14] width 52 height 14
